Goal: Navigation & Orientation: Find specific page/section

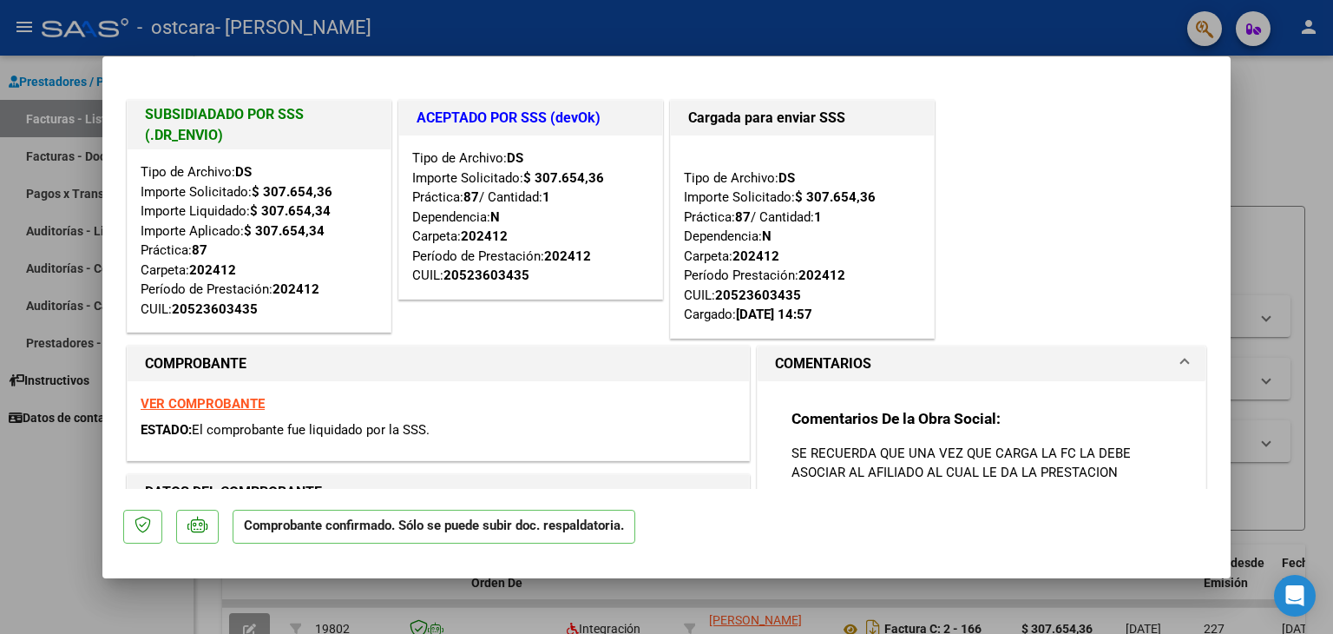
click at [1270, 104] on div at bounding box center [666, 317] width 1333 height 634
type input "$ 0,00"
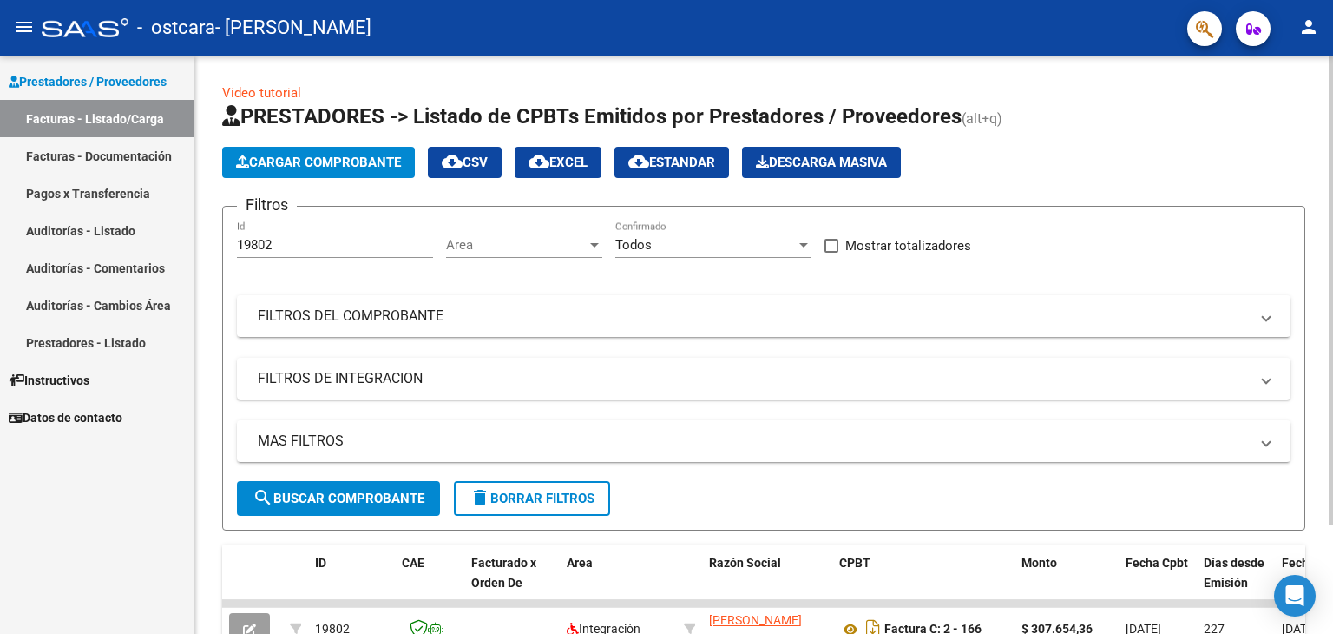
drag, startPoint x: 1118, startPoint y: 216, endPoint x: 1139, endPoint y: 279, distance: 65.9
click at [1139, 279] on form "Filtros 19802 Id Area Area Todos Confirmado Mostrar totalizadores FILTROS DEL C…" at bounding box center [763, 368] width 1083 height 325
click at [1293, 592] on icon "Open Intercom Messenger" at bounding box center [1295, 595] width 20 height 23
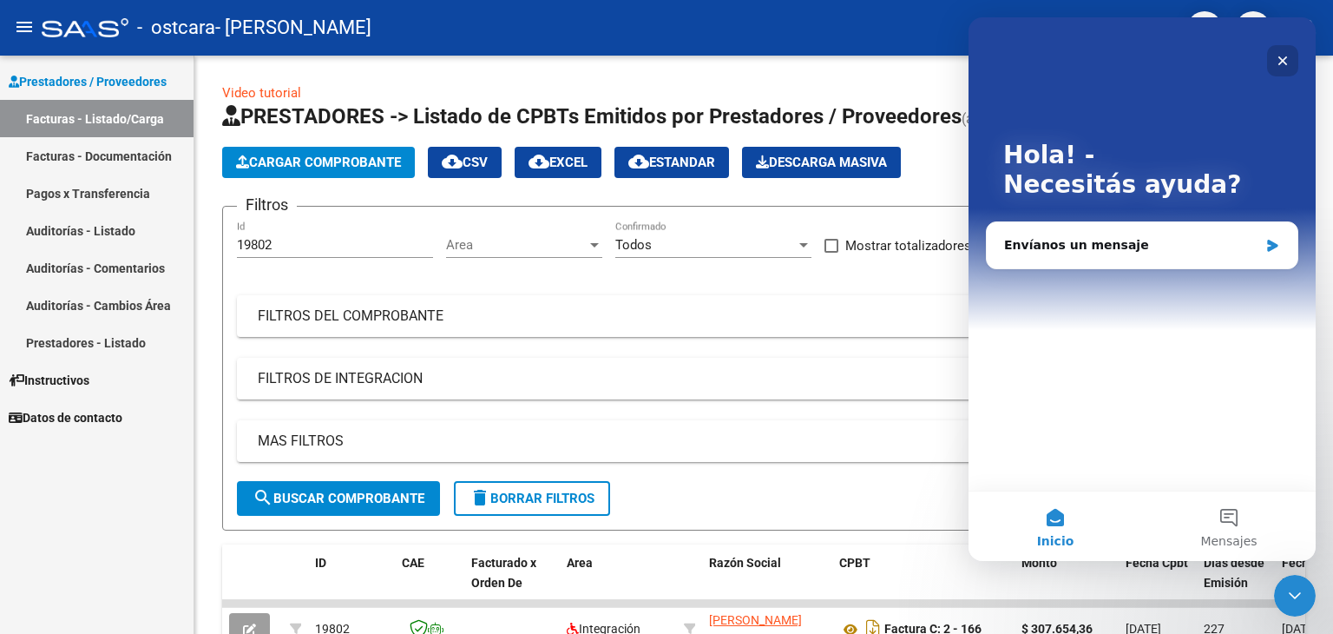
click at [1279, 63] on icon "Cerrar" at bounding box center [1284, 61] width 10 height 10
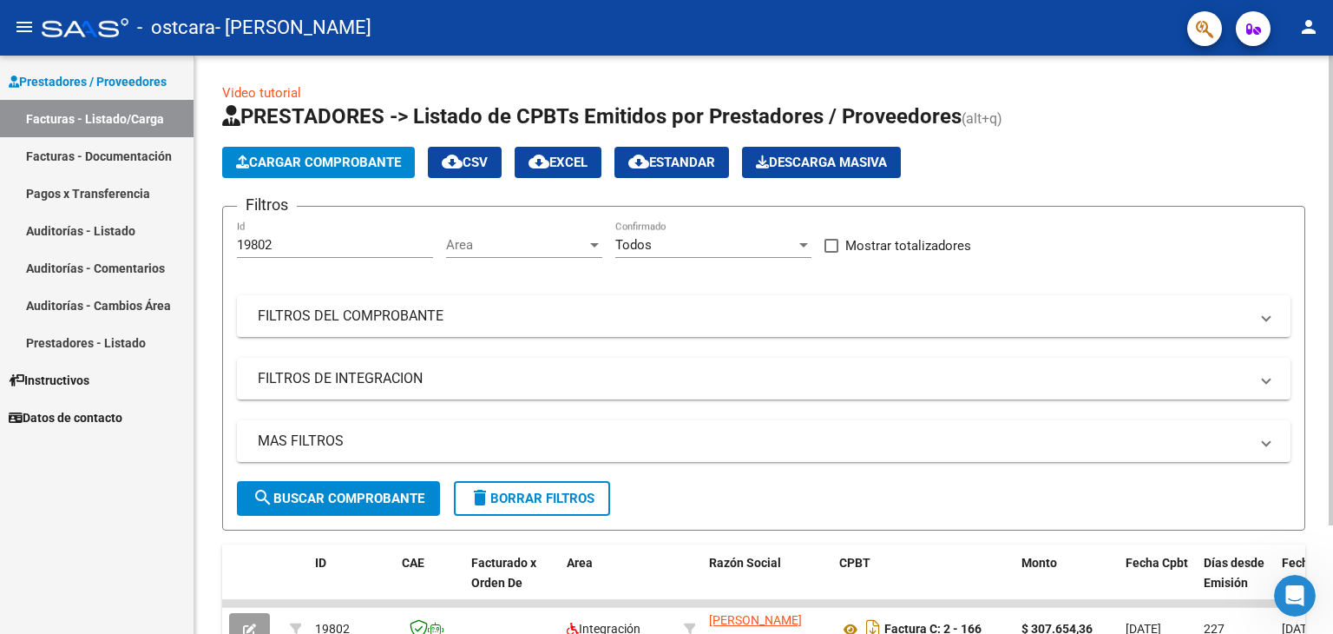
click at [1330, 214] on div at bounding box center [1331, 291] width 4 height 470
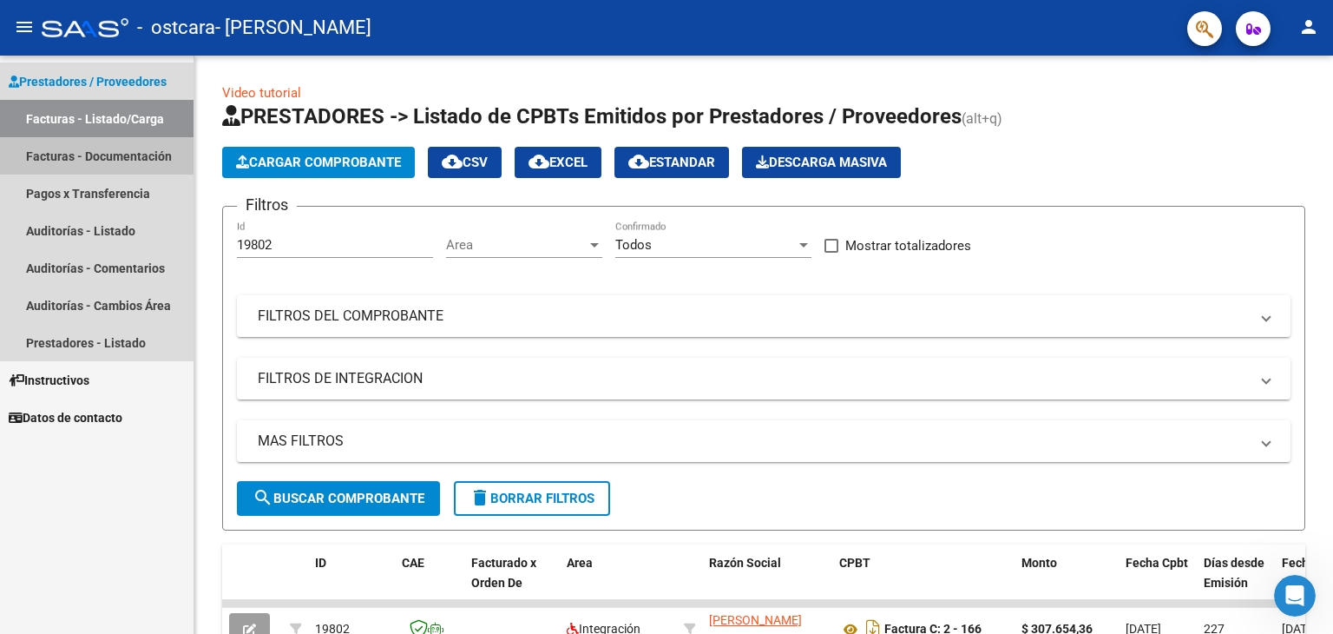
click at [149, 157] on link "Facturas - Documentación" at bounding box center [97, 155] width 194 height 37
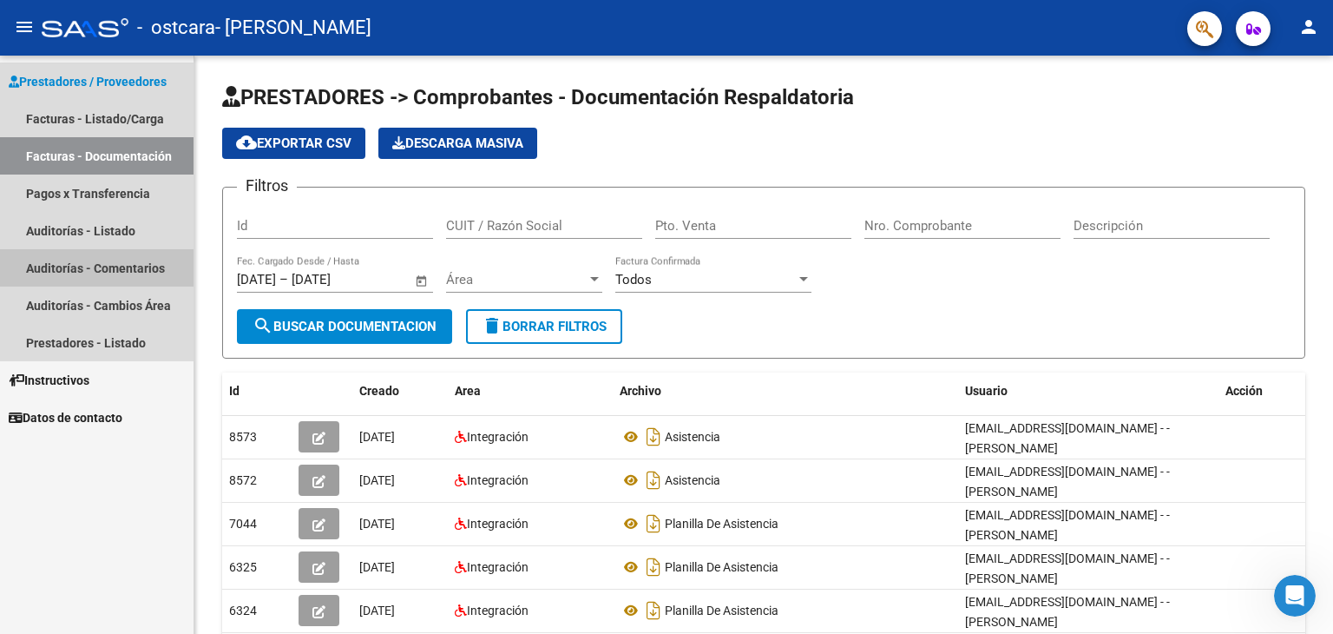
click at [122, 273] on link "Auditorías - Comentarios" at bounding box center [97, 267] width 194 height 37
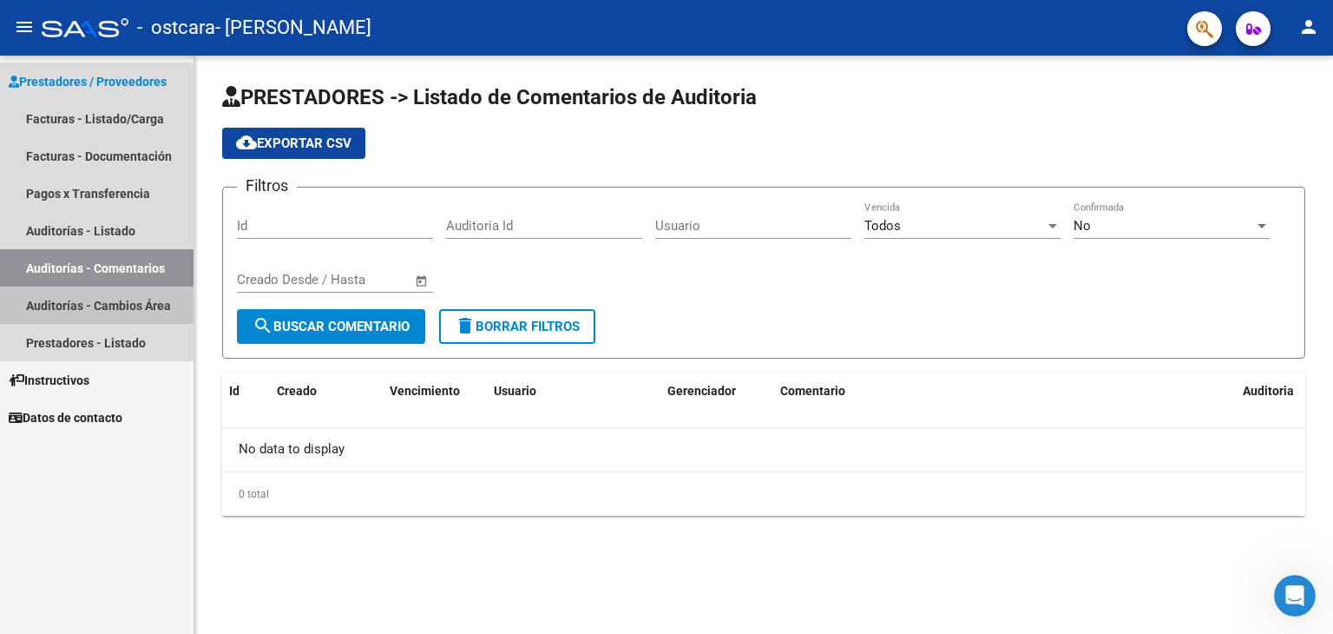
click at [94, 306] on link "Auditorías - Cambios Área" at bounding box center [97, 304] width 194 height 37
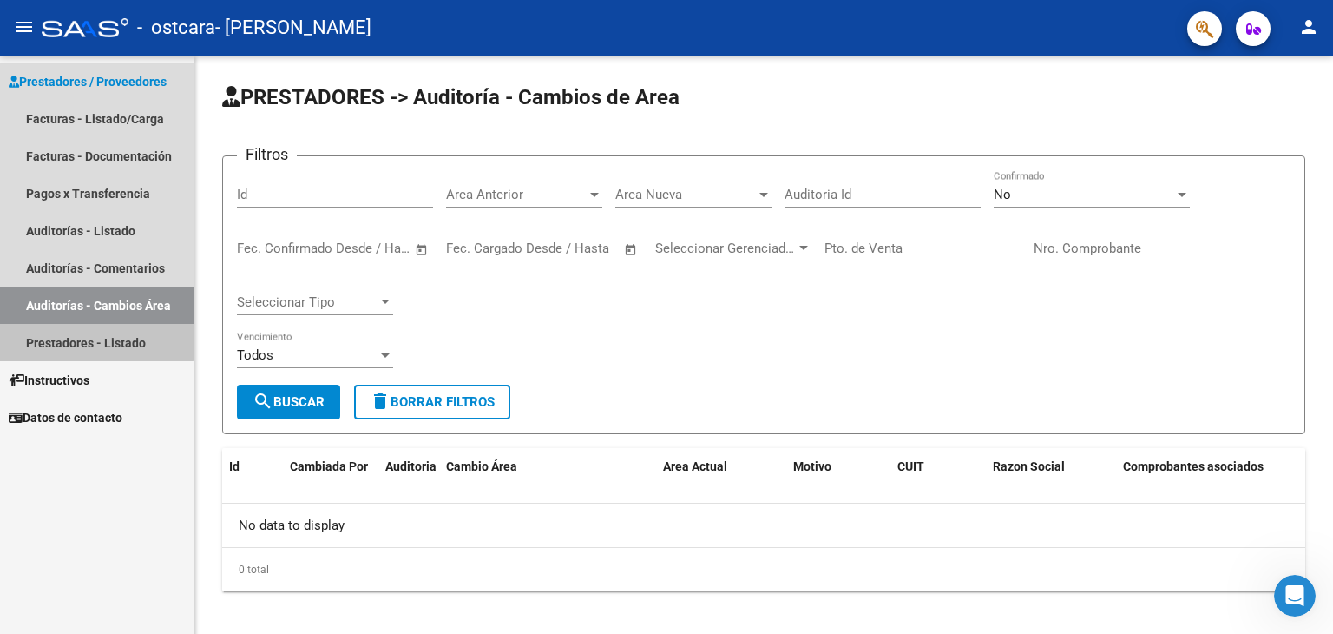
click at [88, 337] on link "Prestadores - Listado" at bounding box center [97, 342] width 194 height 37
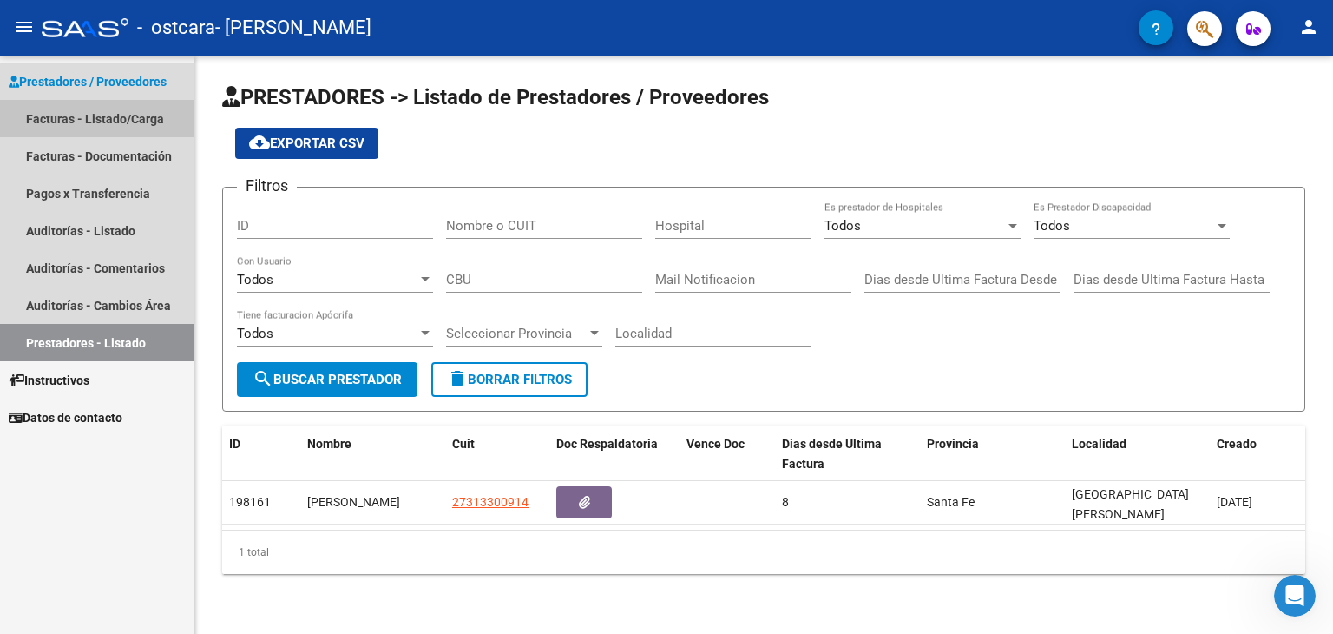
click at [109, 126] on link "Facturas - Listado/Carga" at bounding box center [97, 118] width 194 height 37
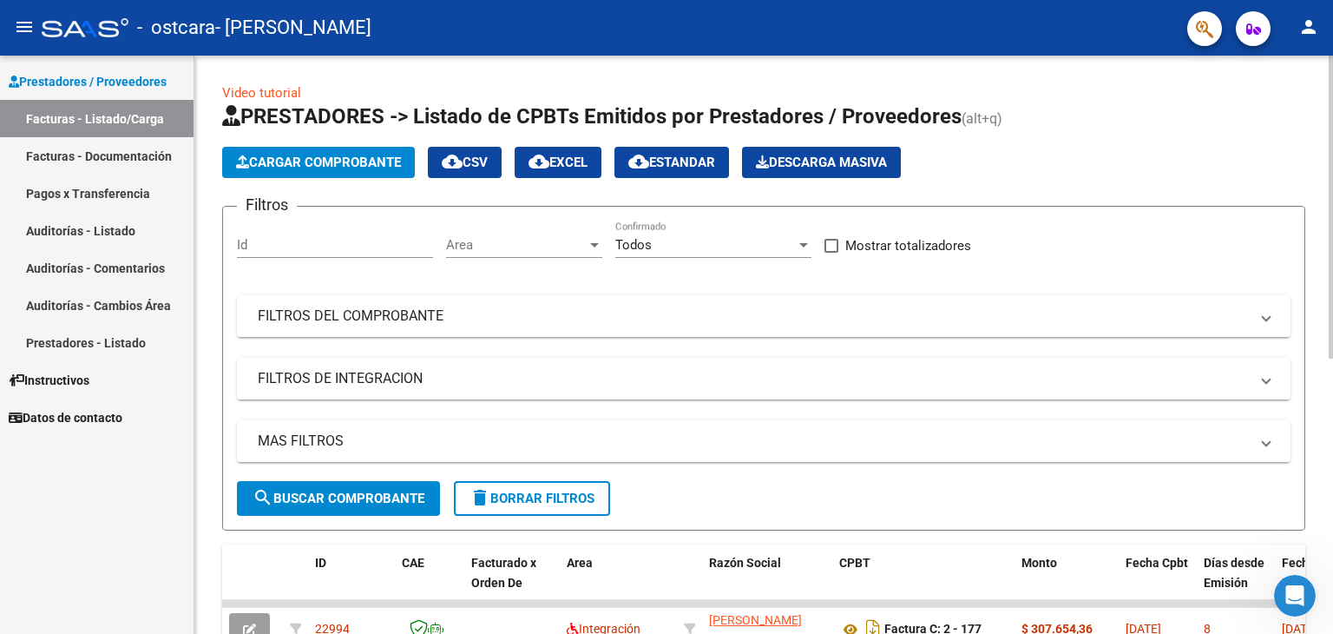
click at [1326, 538] on div "Video tutorial PRESTADORES -> Listado de CPBTs Emitidos por Prestadores / Prove…" at bounding box center [763, 601] width 1139 height 1091
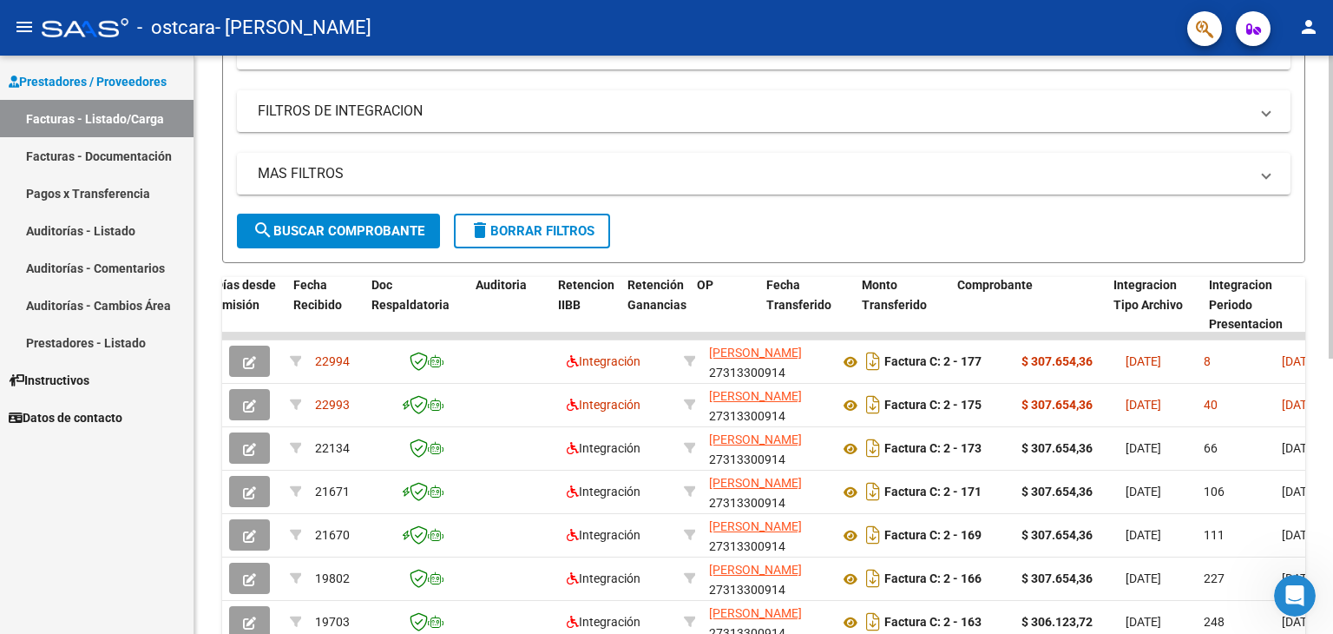
scroll to position [271, 0]
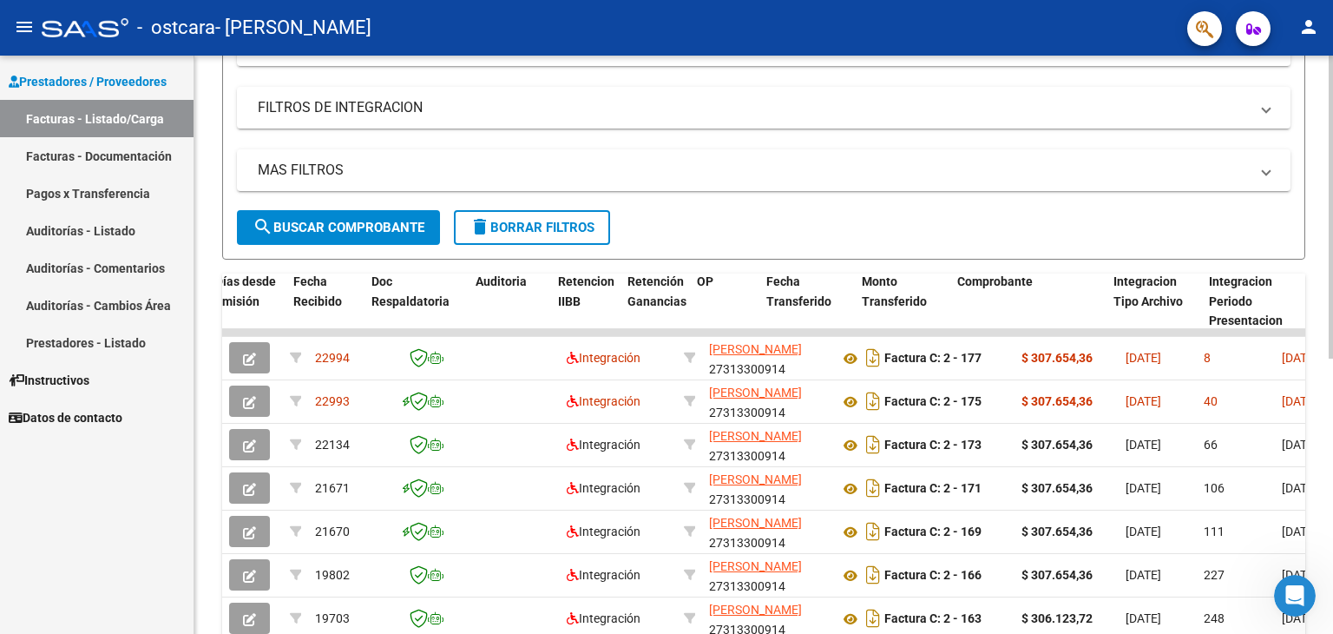
click at [1332, 490] on div at bounding box center [1331, 352] width 4 height 303
